Goal: Information Seeking & Learning: Learn about a topic

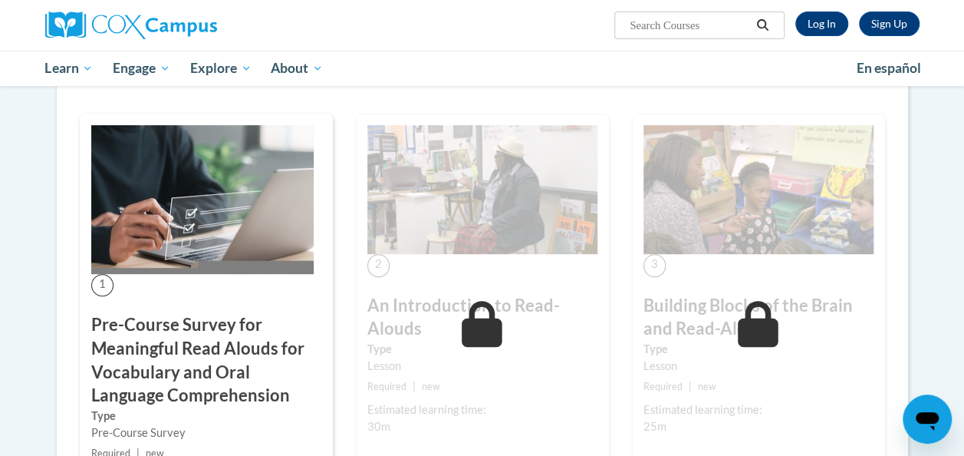
scroll to position [408, 0]
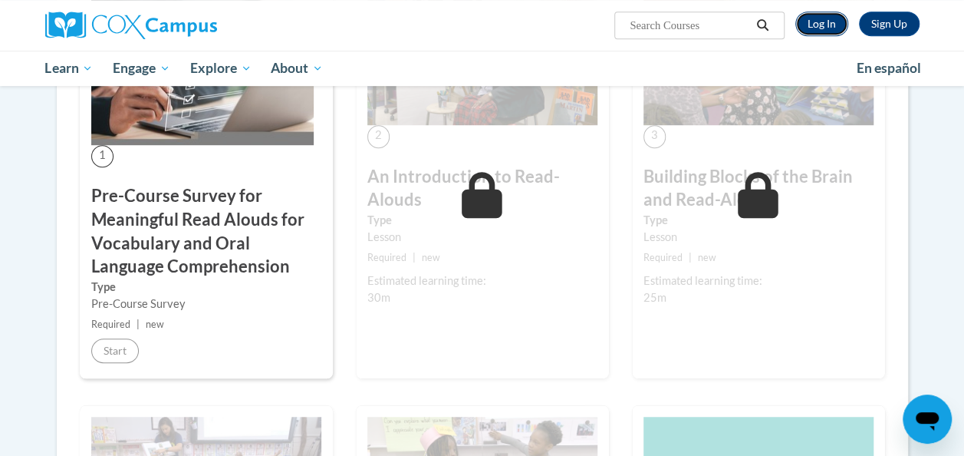
click at [812, 23] on link "Log In" at bounding box center [821, 24] width 53 height 25
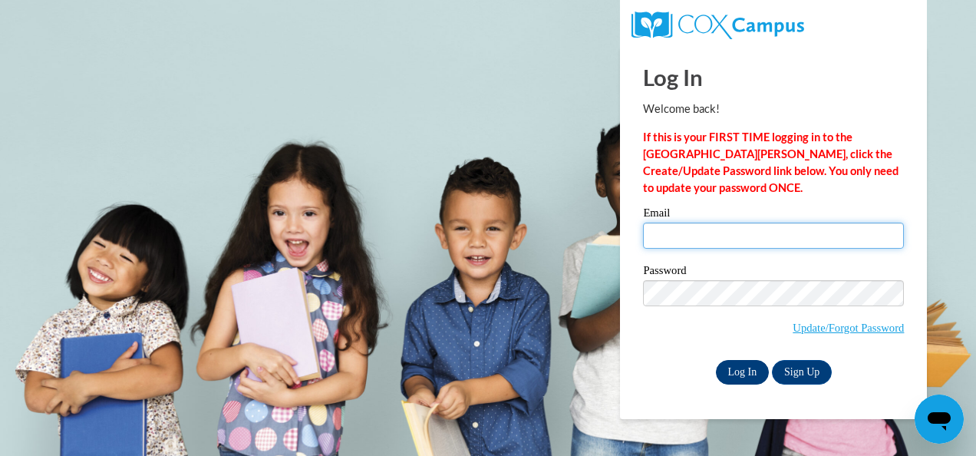
type input "nina.stewart@cobbk12.org"
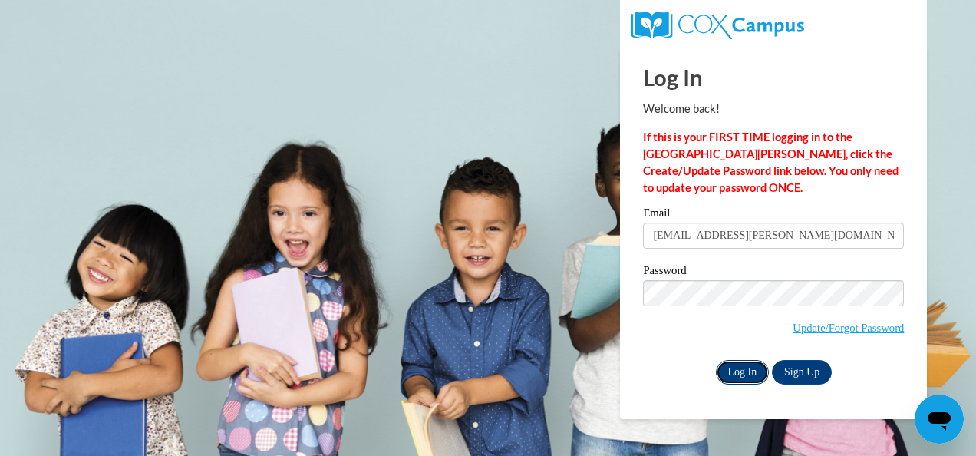
click at [752, 370] on input "Log In" at bounding box center [743, 372] width 54 height 25
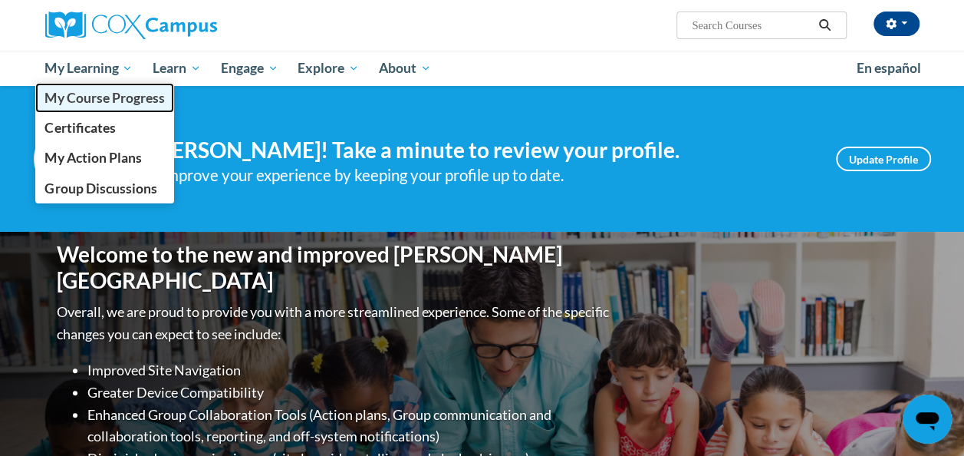
click at [110, 98] on span "My Course Progress" at bounding box center [104, 98] width 120 height 16
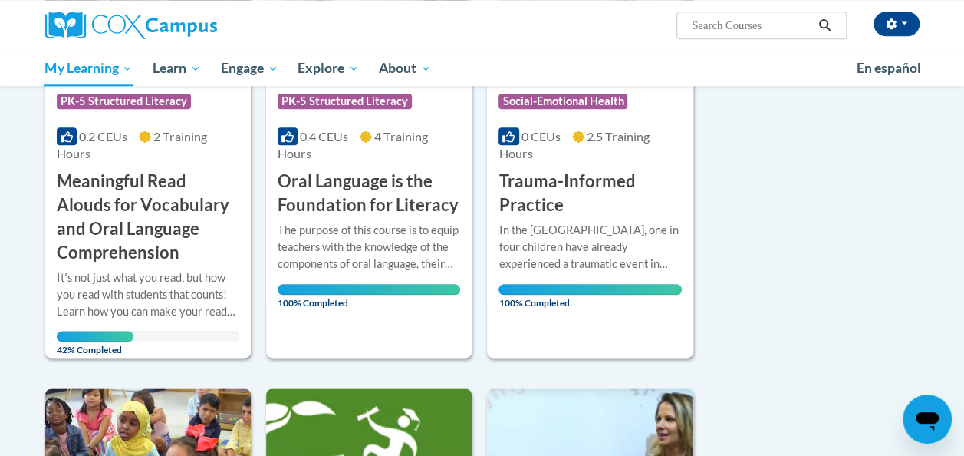
scroll to position [783, 0]
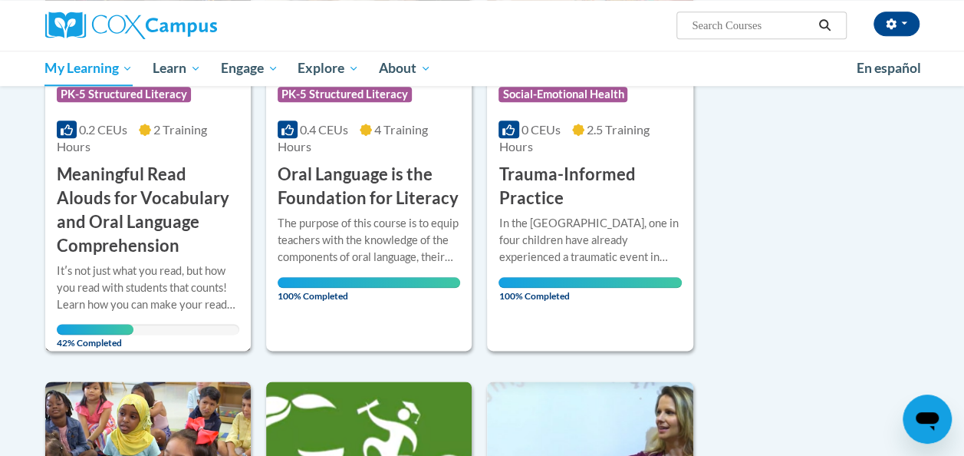
click at [155, 196] on h3 "Meaningful Read Alouds for Vocabulary and Oral Language Comprehension" at bounding box center [148, 210] width 183 height 94
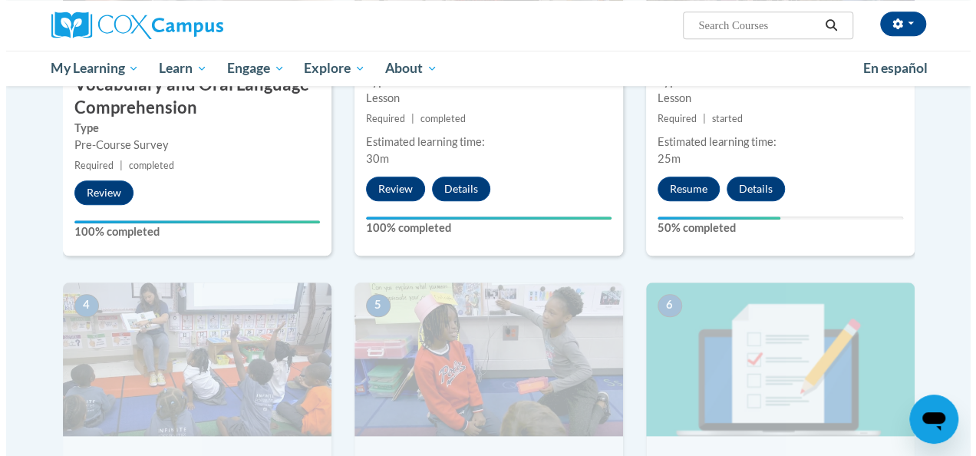
scroll to position [485, 0]
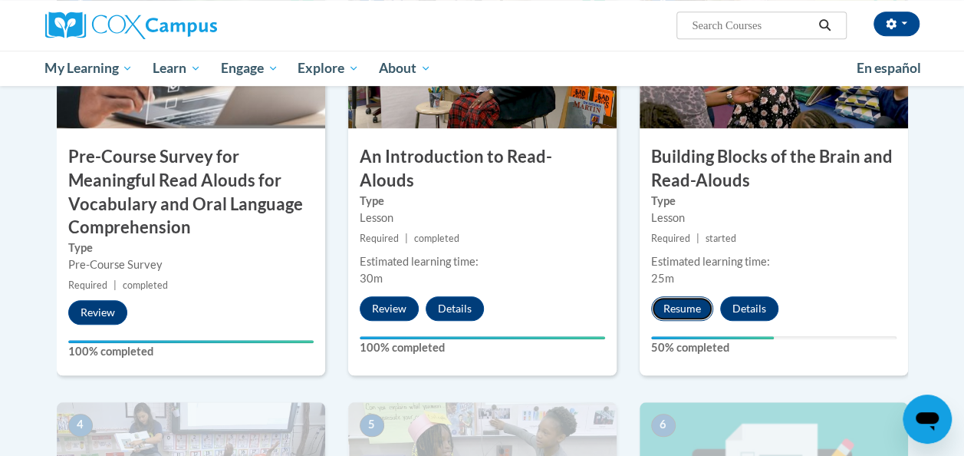
click at [690, 305] on button "Resume" at bounding box center [682, 308] width 62 height 25
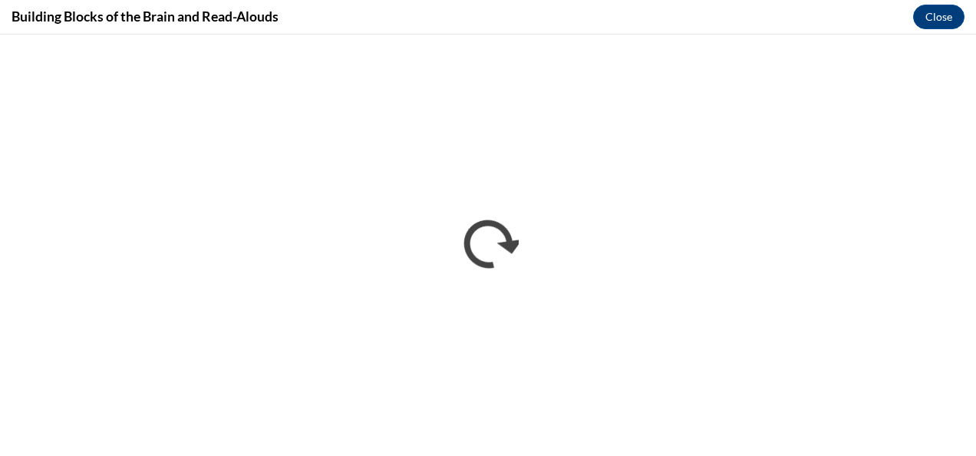
scroll to position [0, 0]
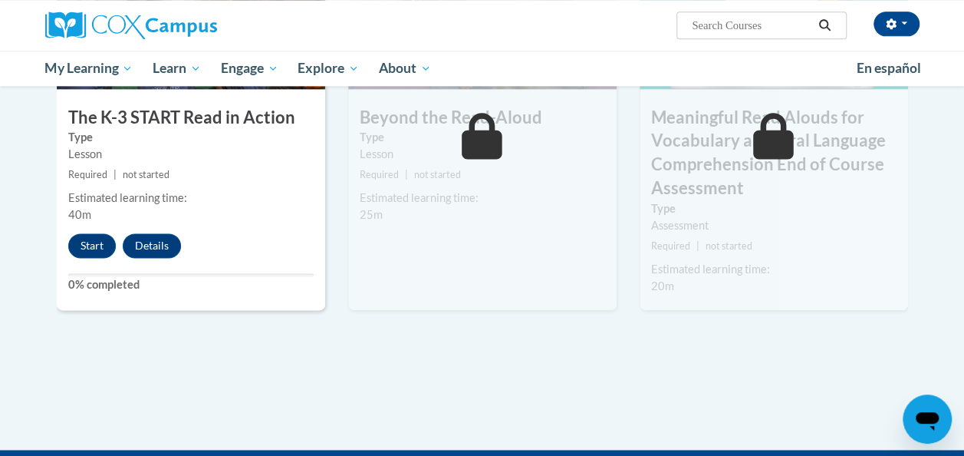
scroll to position [804, 0]
